Goal: Task Accomplishment & Management: Complete application form

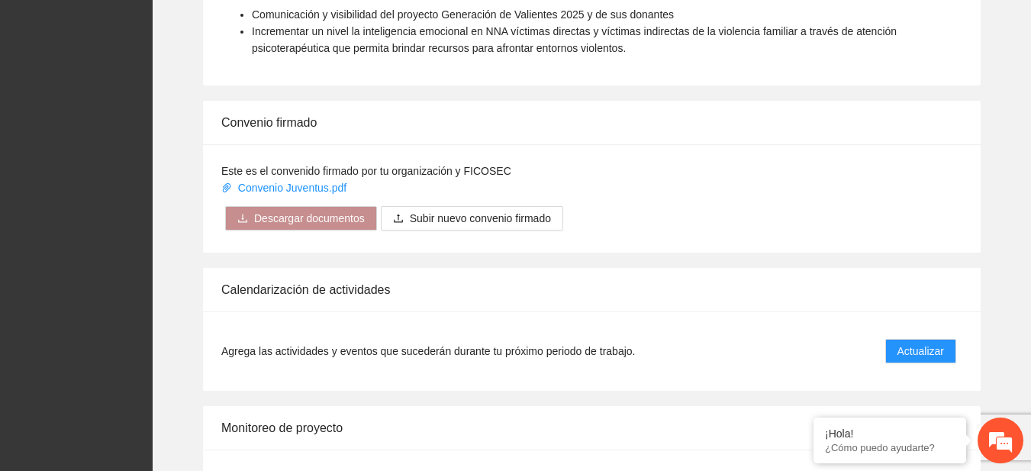
scroll to position [1252, 0]
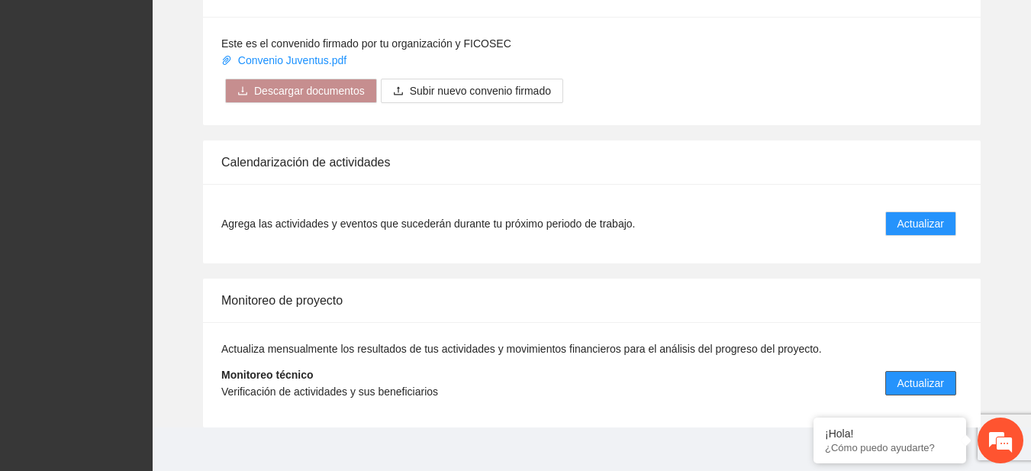
click at [938, 373] on button "Actualizar" at bounding box center [921, 383] width 71 height 24
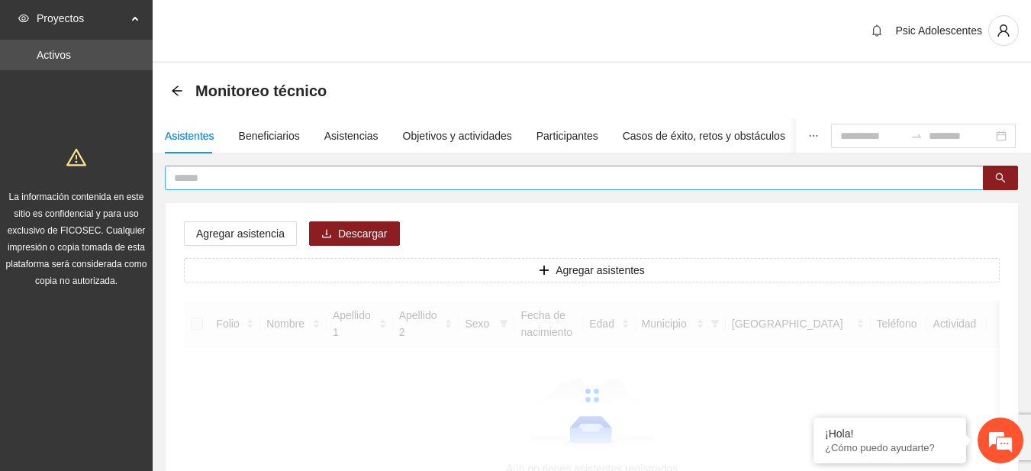
click at [267, 186] on input "text" at bounding box center [568, 177] width 789 height 17
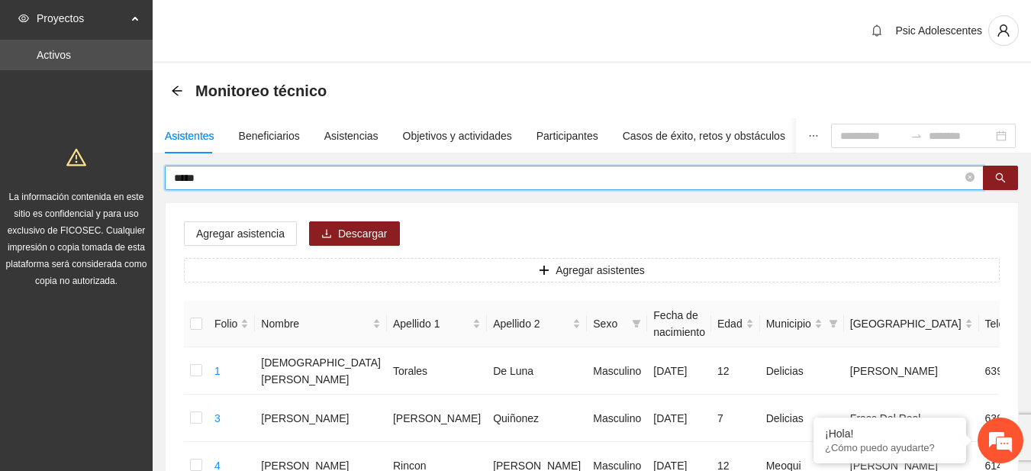
type input "*****"
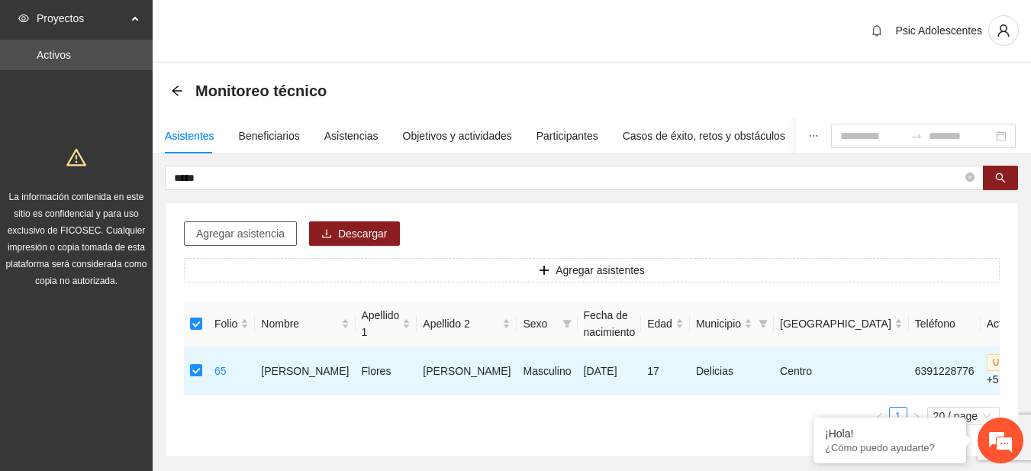
click at [239, 241] on span "Agregar asistencia" at bounding box center [240, 233] width 89 height 17
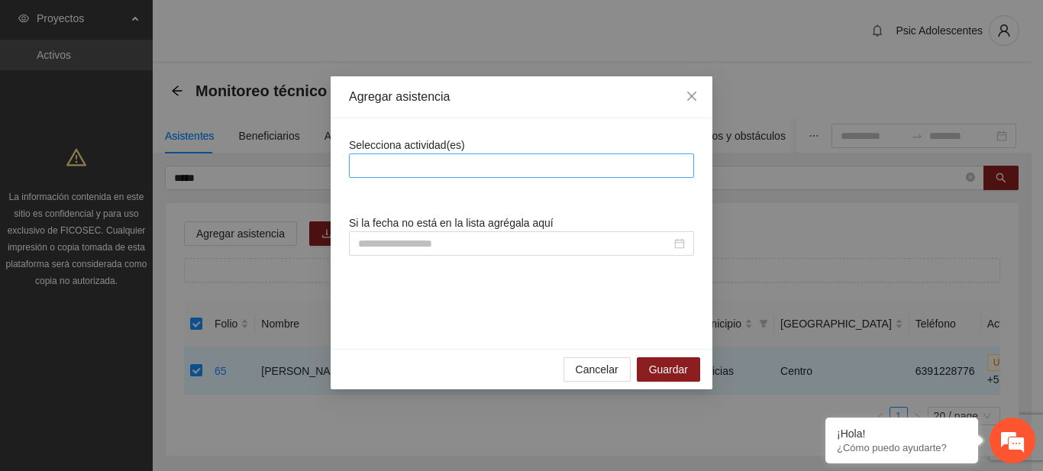
click at [424, 171] on div at bounding box center [521, 165] width 337 height 18
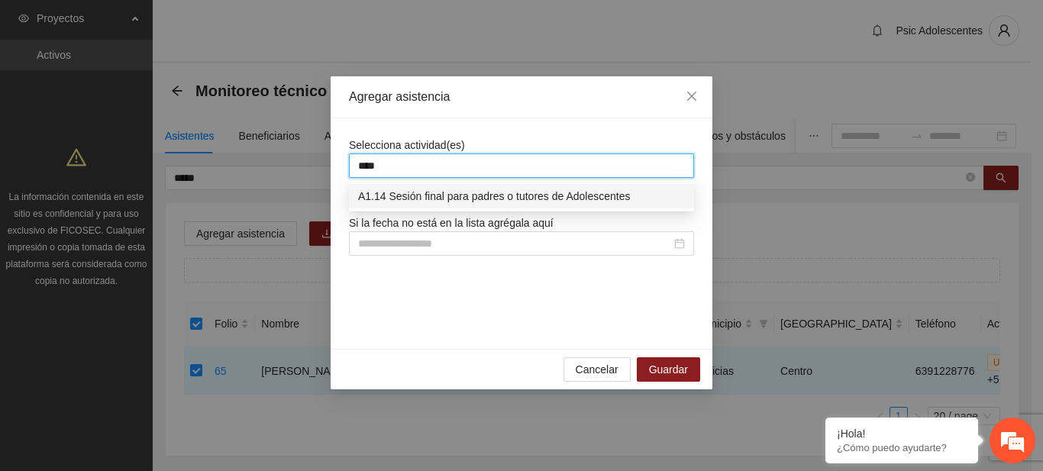
type input "****"
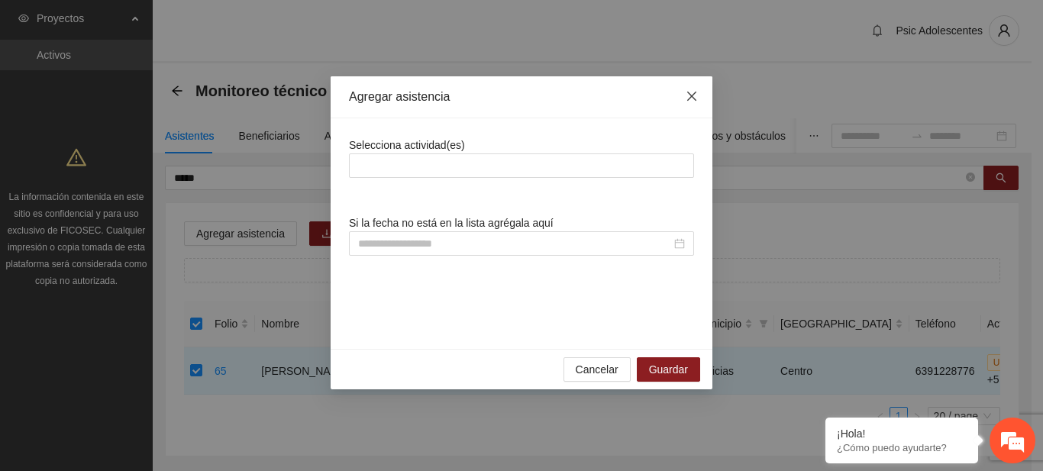
click at [695, 101] on icon "close" at bounding box center [691, 96] width 9 height 9
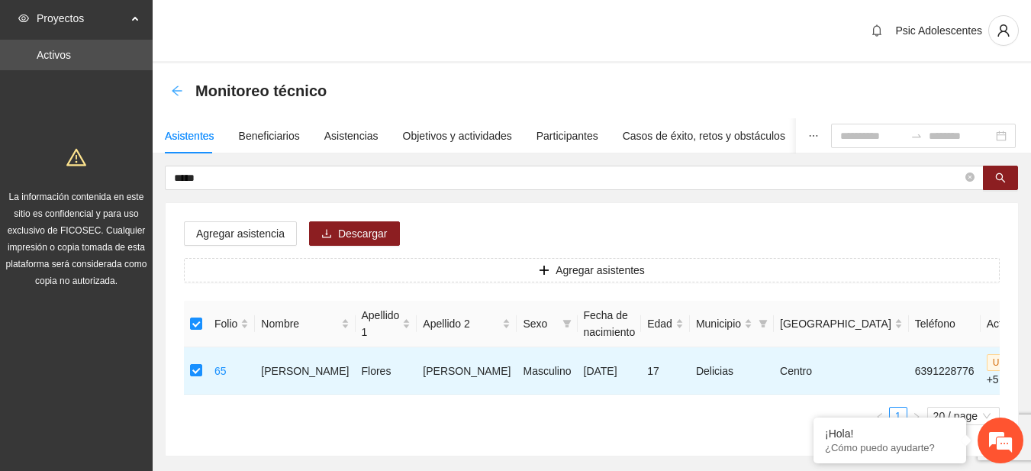
click at [181, 90] on icon "arrow-left" at bounding box center [177, 91] width 12 height 12
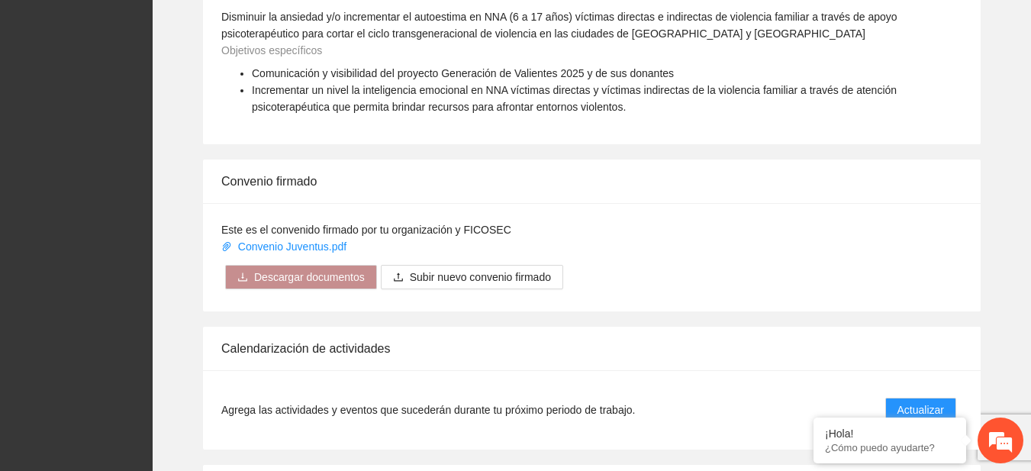
scroll to position [1266, 0]
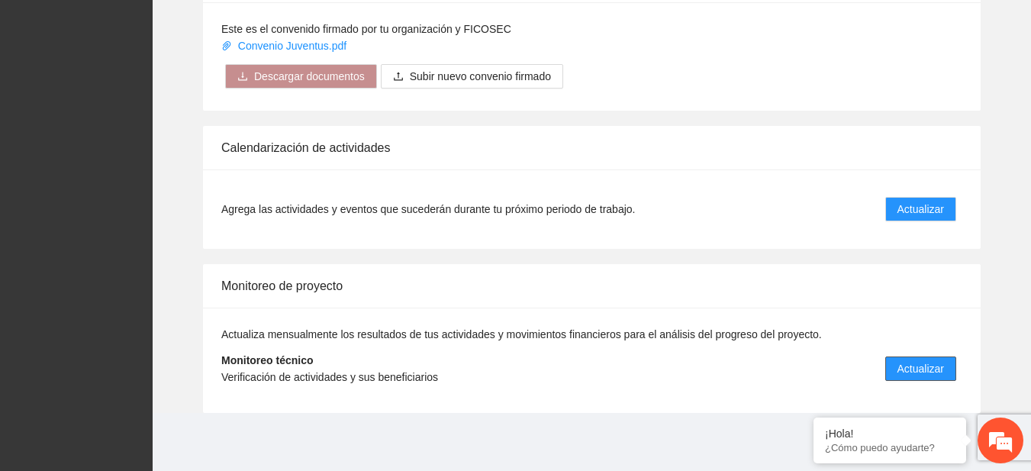
click at [939, 375] on span "Actualizar" at bounding box center [921, 368] width 47 height 17
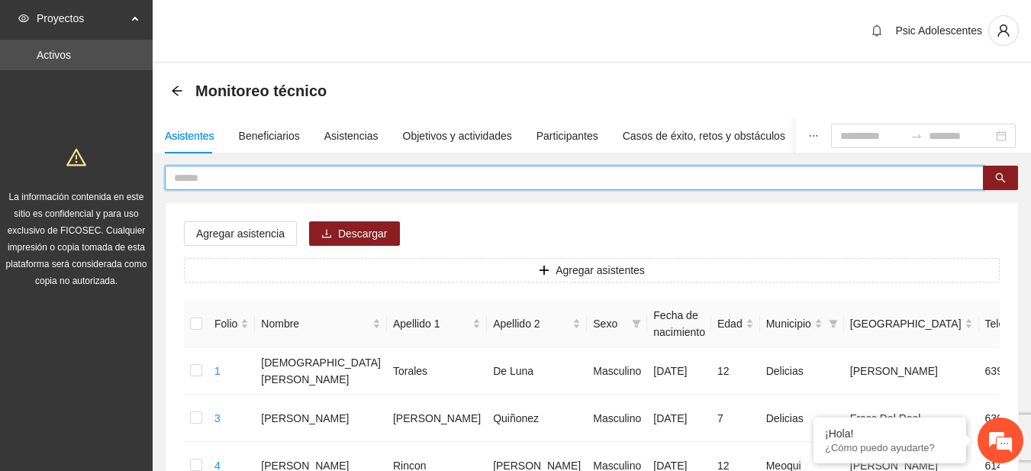
click at [298, 185] on input "text" at bounding box center [568, 177] width 789 height 17
type input "**********"
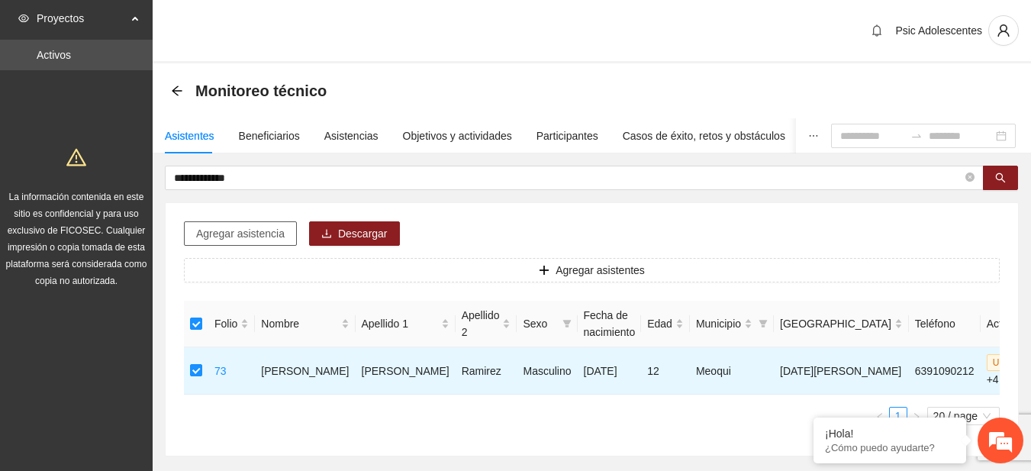
click at [232, 236] on span "Agregar asistencia" at bounding box center [240, 233] width 89 height 17
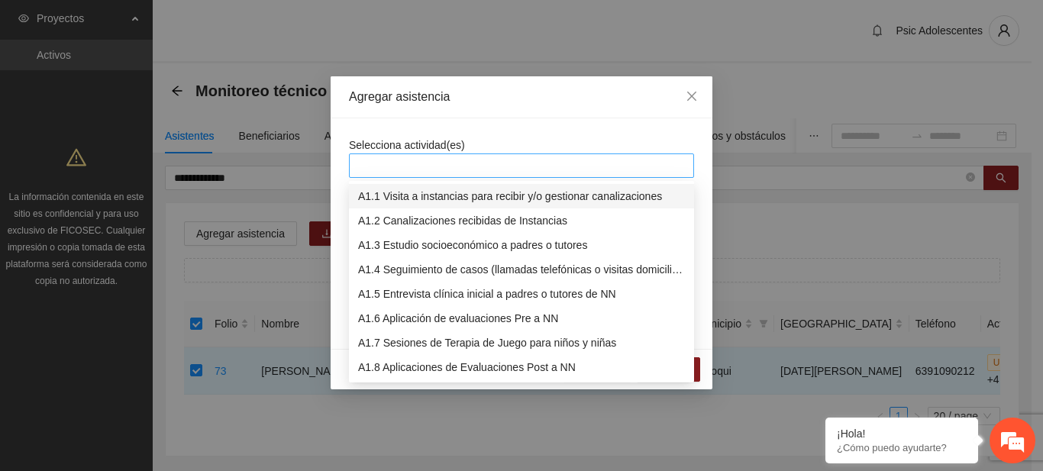
click at [450, 172] on div at bounding box center [521, 165] width 337 height 18
click at [687, 92] on icon "close" at bounding box center [692, 96] width 12 height 12
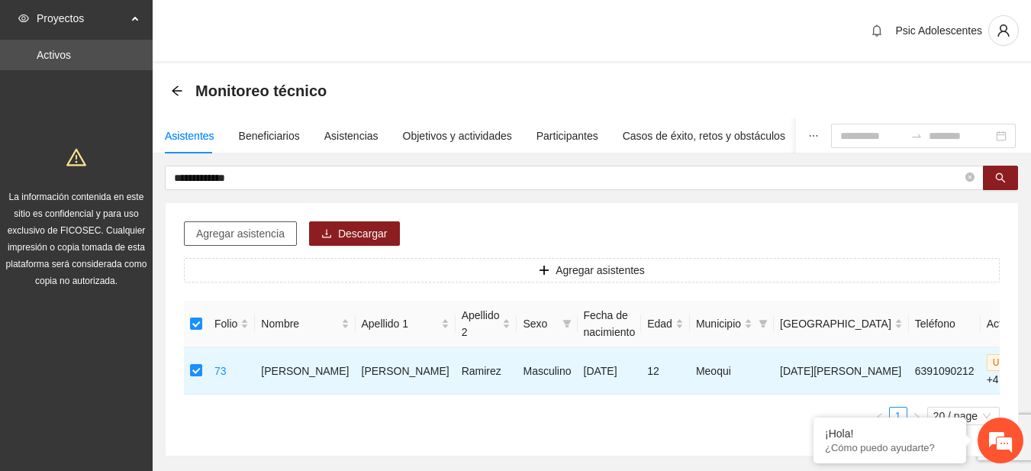
click at [231, 231] on span "Agregar asistencia" at bounding box center [240, 233] width 89 height 17
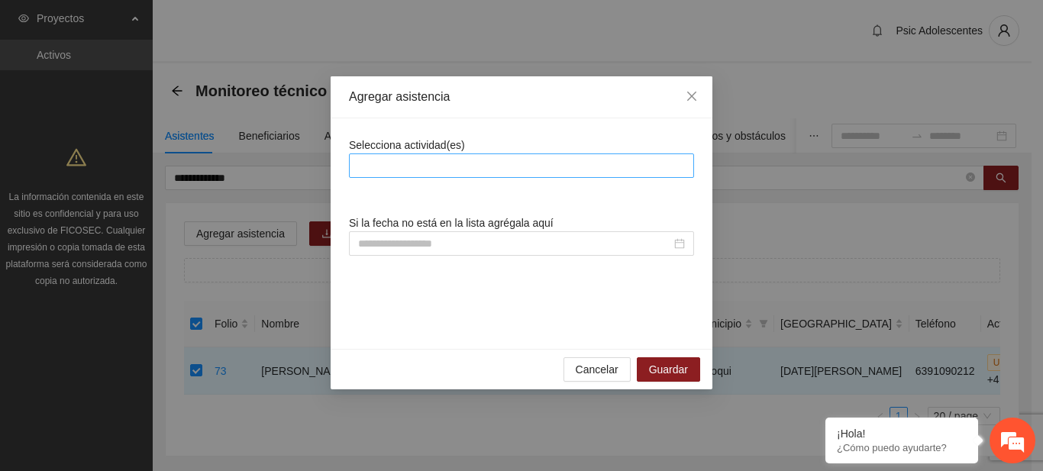
click at [419, 167] on div at bounding box center [521, 165] width 337 height 18
